Goal: Navigation & Orientation: Find specific page/section

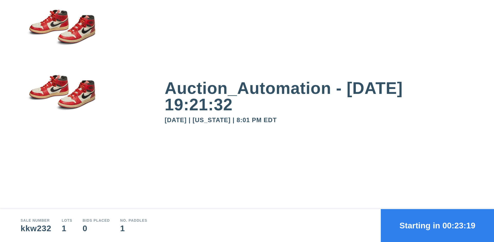
click at [437, 226] on button "Starting in 00:23:19" at bounding box center [437, 225] width 113 height 33
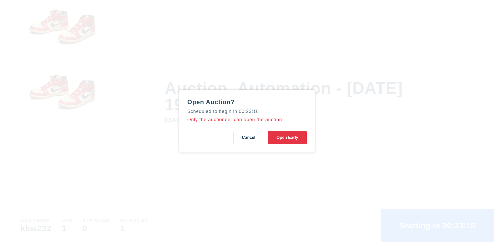
click at [287, 137] on button "Open Early" at bounding box center [287, 137] width 39 height 13
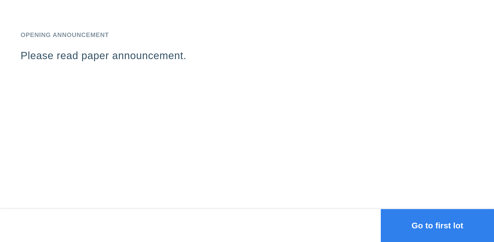
click at [437, 226] on button "Go to first lot" at bounding box center [437, 225] width 113 height 33
